Goal: Information Seeking & Learning: Learn about a topic

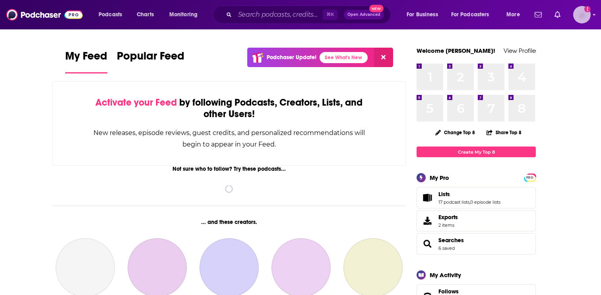
click at [584, 15] on img "Logged in as EllaRoseMurphy" at bounding box center [581, 14] width 17 height 17
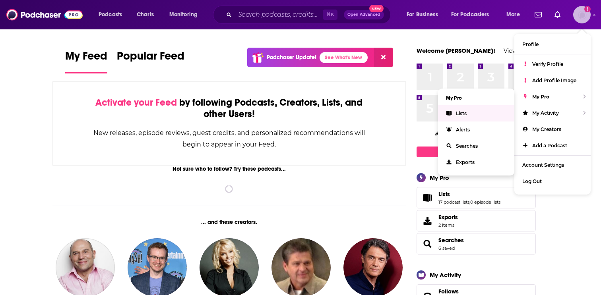
click at [494, 111] on link "Lists" at bounding box center [476, 113] width 76 height 16
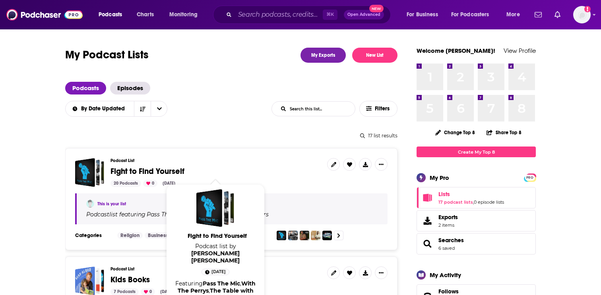
click at [152, 167] on span "Fight to Find Yourself" at bounding box center [147, 171] width 74 height 10
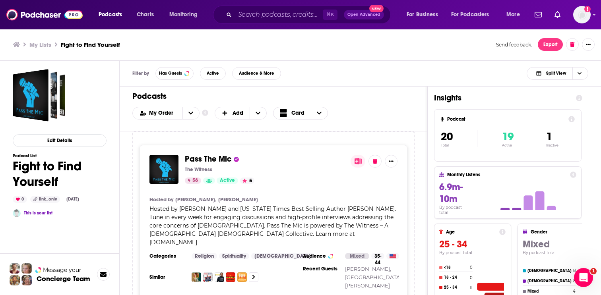
click at [552, 136] on h4 "1" at bounding box center [552, 137] width 12 height 14
click at [551, 136] on span "1" at bounding box center [549, 137] width 6 height 14
click at [211, 74] on span "Active" at bounding box center [213, 73] width 12 height 4
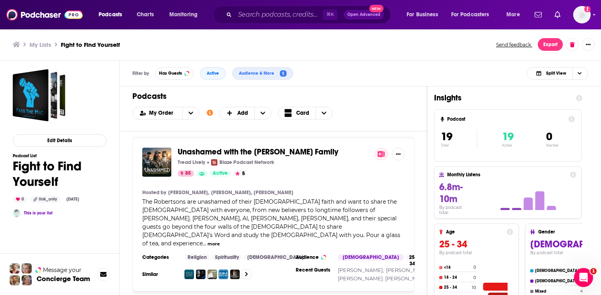
click at [211, 64] on div "Filter by Has Guests Active Audience & More 1 Split View" at bounding box center [360, 74] width 481 height 26
click at [215, 76] on button "Active" at bounding box center [213, 73] width 26 height 13
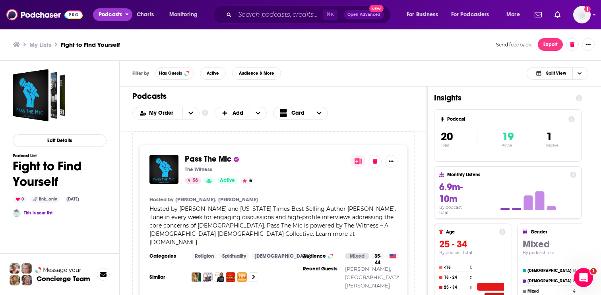
click at [116, 16] on span "Podcasts" at bounding box center [110, 14] width 23 height 11
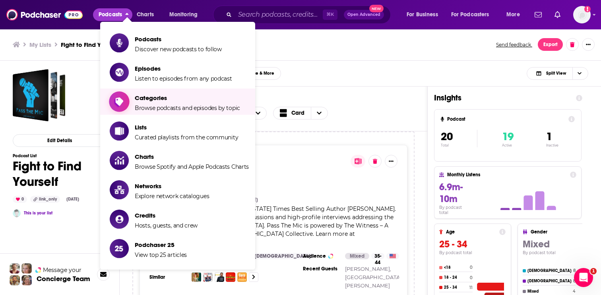
click at [155, 110] on span "Browse podcasts and episodes by topic" at bounding box center [187, 107] width 105 height 7
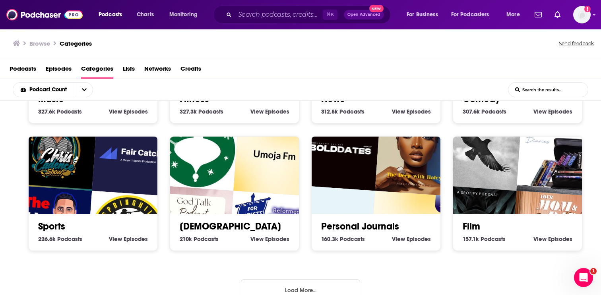
scroll to position [371, 0]
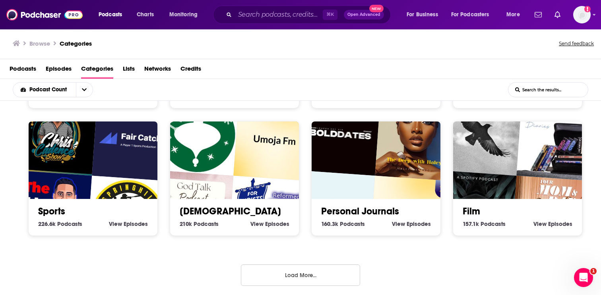
click at [267, 274] on button "Load More..." at bounding box center [300, 275] width 119 height 21
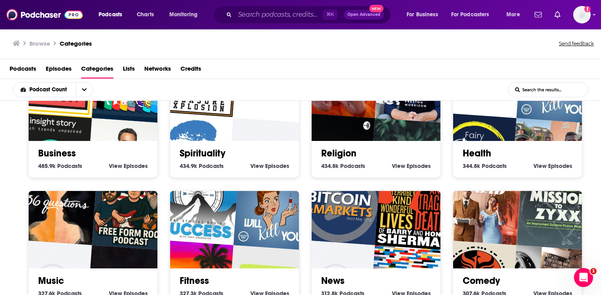
scroll to position [175, 0]
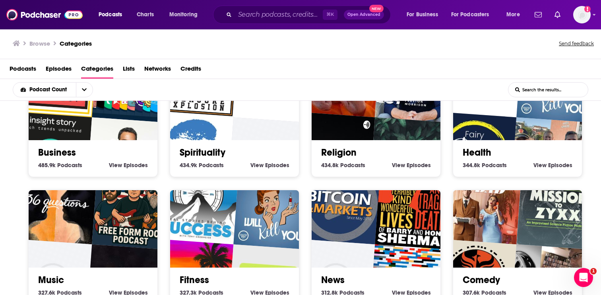
click at [541, 89] on input "List Search Input" at bounding box center [547, 90] width 79 height 14
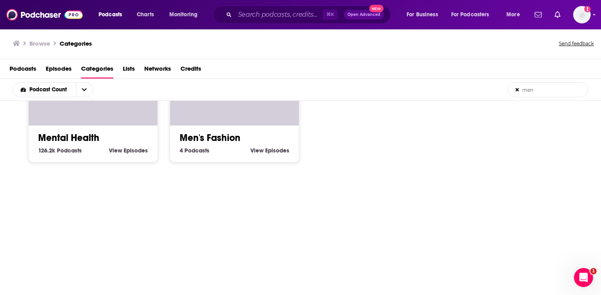
scroll to position [0, 0]
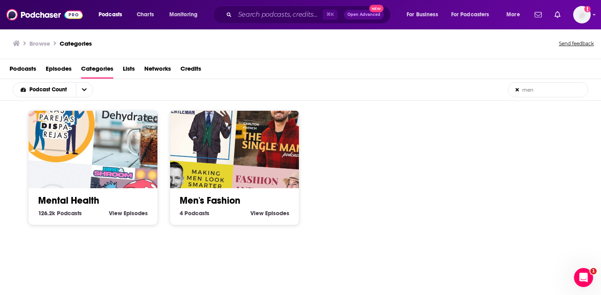
type input "men"
click at [98, 177] on img "Bird and Shroom" at bounding box center [128, 206] width 82 height 82
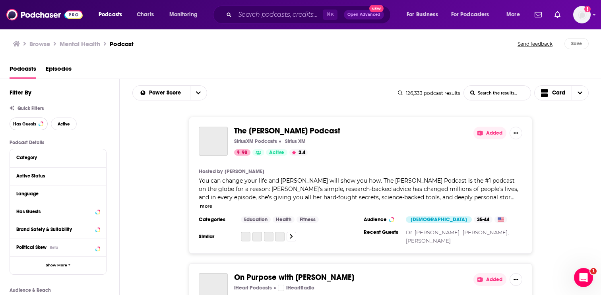
click at [32, 124] on span "Has Guests" at bounding box center [24, 124] width 23 height 4
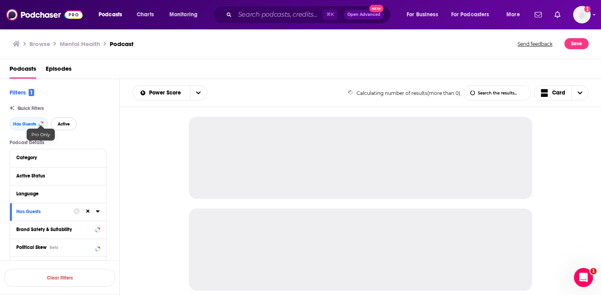
click at [57, 125] on button "Active" at bounding box center [64, 124] width 26 height 13
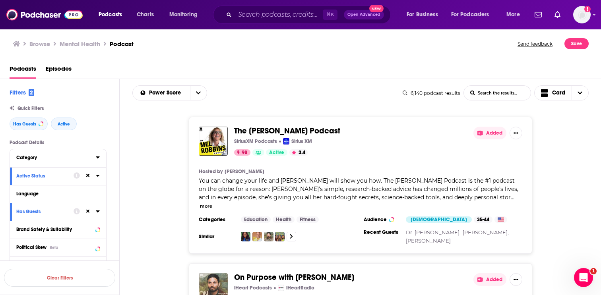
click at [89, 158] on div "Category" at bounding box center [53, 158] width 74 height 6
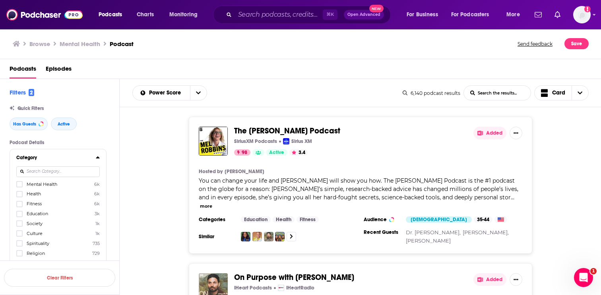
click at [75, 172] on input at bounding box center [57, 171] width 83 height 11
type input "c"
click at [99, 158] on icon at bounding box center [98, 157] width 4 height 6
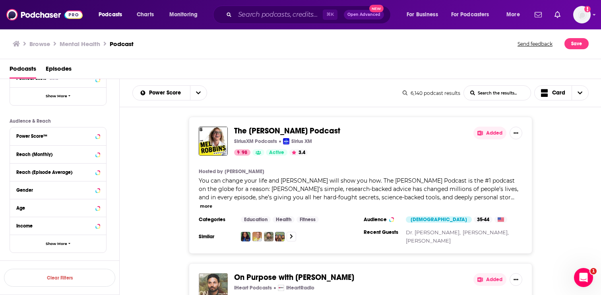
scroll to position [186, 0]
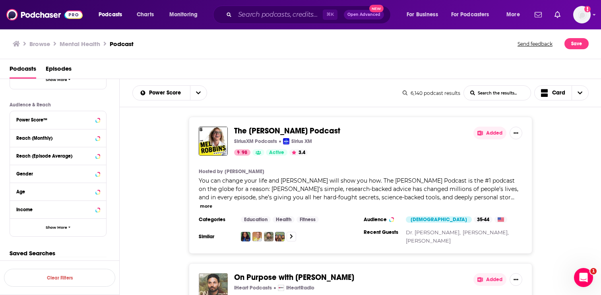
click at [101, 116] on div "Power Score™" at bounding box center [58, 120] width 96 height 18
click at [97, 119] on icon at bounding box center [98, 120] width 4 height 2
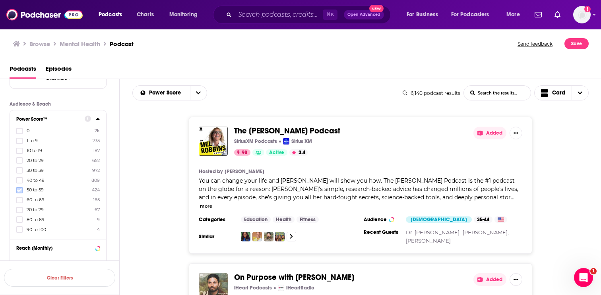
click at [20, 190] on icon at bounding box center [19, 190] width 5 height 4
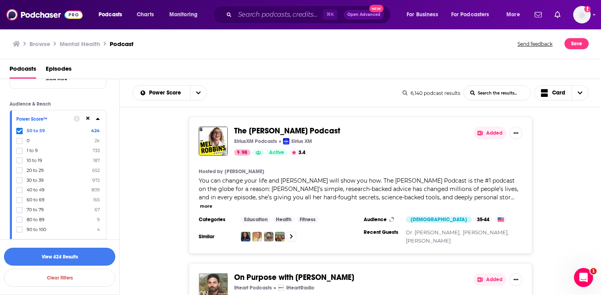
click at [72, 257] on button "View 424 Results" at bounding box center [59, 257] width 111 height 18
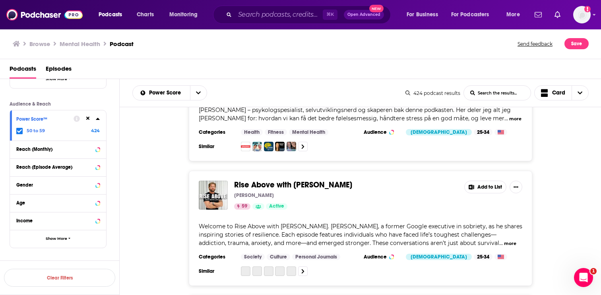
scroll to position [861, 0]
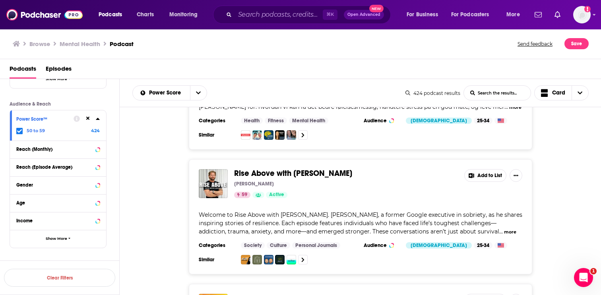
click at [96, 122] on icon at bounding box center [98, 119] width 4 height 6
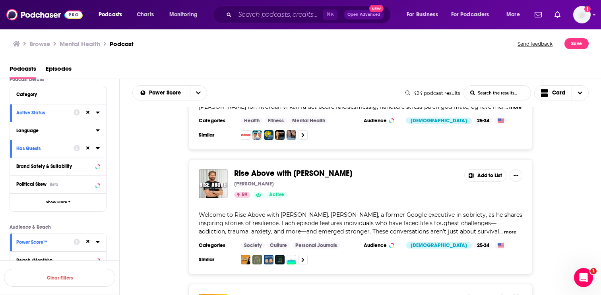
scroll to position [60, 0]
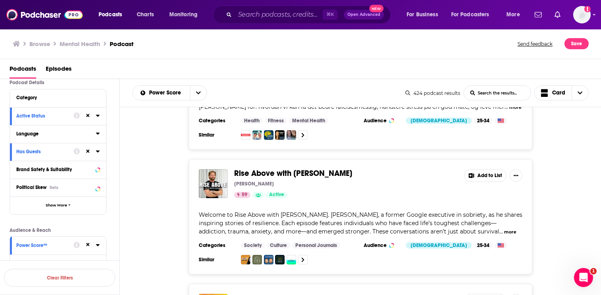
click at [97, 135] on icon at bounding box center [98, 133] width 4 height 6
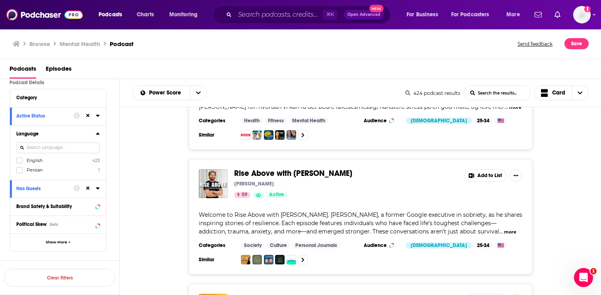
click at [155, 191] on div "Rise Above with [PERSON_NAME] [PERSON_NAME] 59 Active Add to List Welcome to Ri…" at bounding box center [361, 216] width 482 height 115
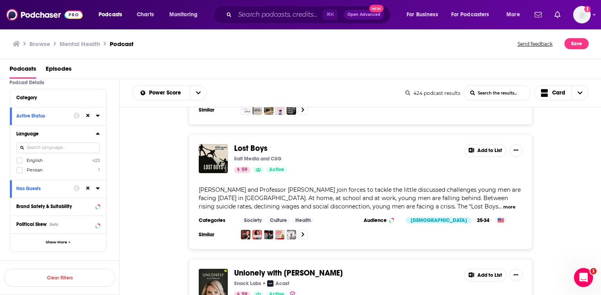
scroll to position [1901, 0]
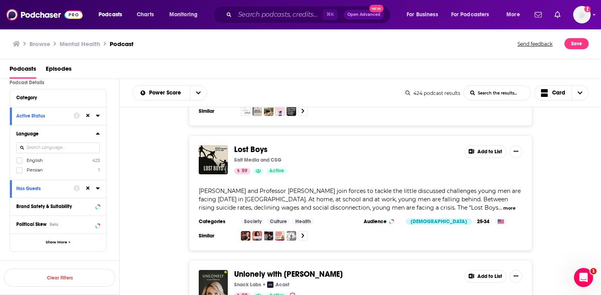
click at [252, 145] on span "Lost Boys" at bounding box center [250, 150] width 33 height 10
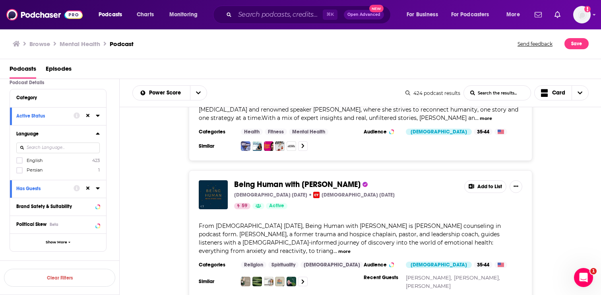
scroll to position [2117, 0]
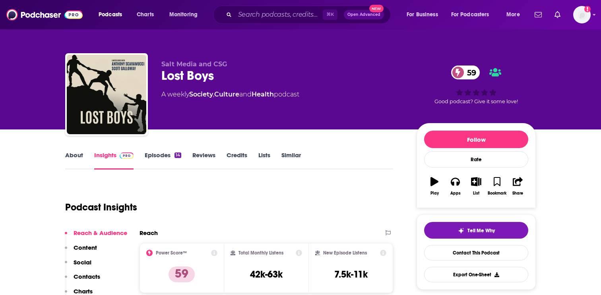
click at [74, 158] on link "About" at bounding box center [74, 160] width 18 height 18
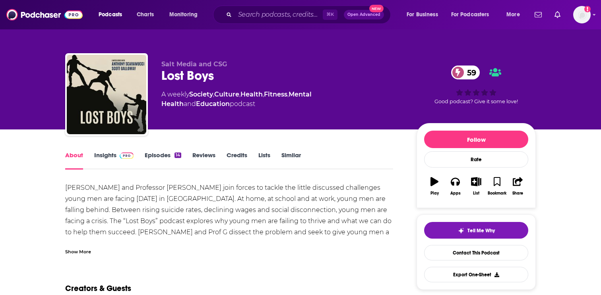
click at [85, 247] on div "Show More" at bounding box center [229, 249] width 328 height 14
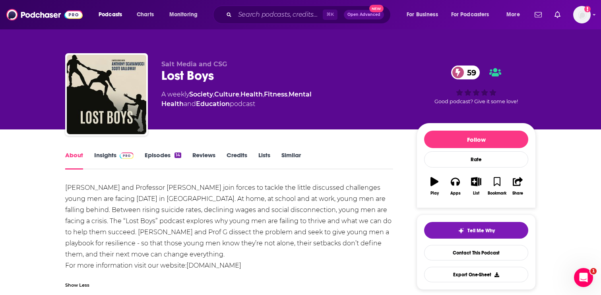
click at [165, 157] on link "Episodes 14" at bounding box center [163, 160] width 37 height 18
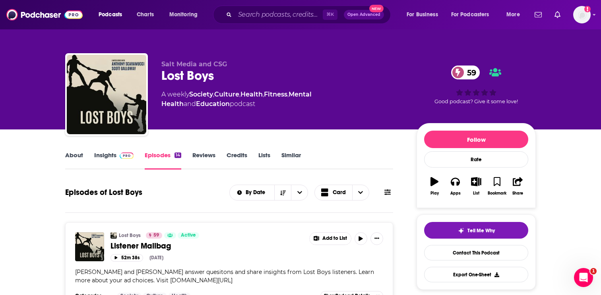
click at [123, 156] on img at bounding box center [127, 156] width 14 height 6
